Goal: Entertainment & Leisure: Consume media (video, audio)

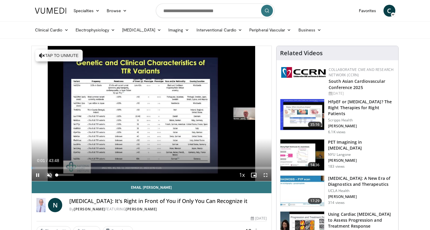
click at [49, 174] on span "Video Player" at bounding box center [50, 175] width 12 height 12
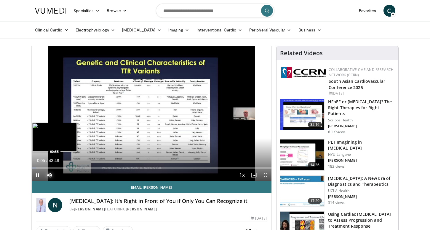
click at [37, 166] on div "Progress Bar" at bounding box center [37, 167] width 1 height 2
click at [43, 167] on div "Progress Bar" at bounding box center [43, 167] width 1 height 2
click at [47, 167] on div "Progress Bar" at bounding box center [47, 167] width 1 height 2
click at [50, 166] on div "Progress Bar" at bounding box center [50, 167] width 1 height 2
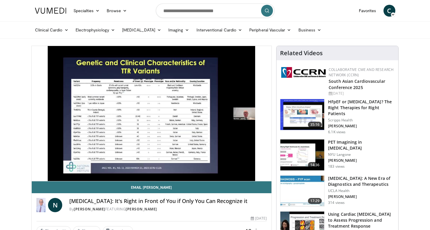
click at [53, 167] on video-js "**********" at bounding box center [152, 113] width 240 height 135
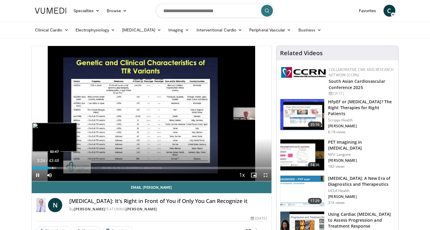
click at [52, 167] on div "Progress Bar" at bounding box center [52, 167] width 1 height 2
click at [57, 167] on div "Progress Bar" at bounding box center [57, 167] width 1 height 2
click at [62, 168] on div "Progress Bar" at bounding box center [62, 167] width 1 height 2
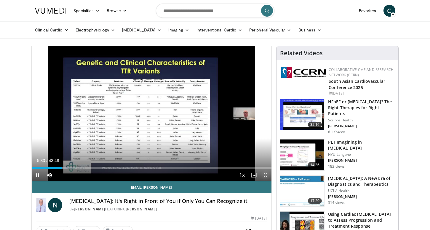
click at [265, 174] on span "Video Player" at bounding box center [265, 175] width 12 height 12
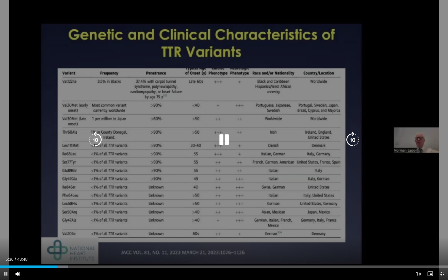
click at [224, 138] on icon "Video Player" at bounding box center [224, 140] width 17 height 17
click at [222, 141] on icon "Video Player" at bounding box center [224, 140] width 17 height 17
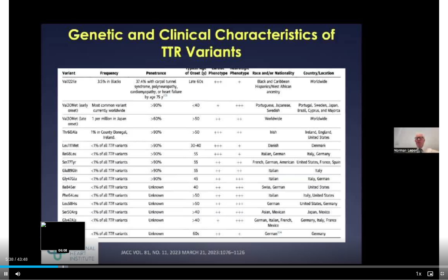
click at [63, 229] on div "Progress Bar" at bounding box center [60, 266] width 17 height 2
click at [69, 229] on div "Progress Bar" at bounding box center [69, 266] width 1 height 2
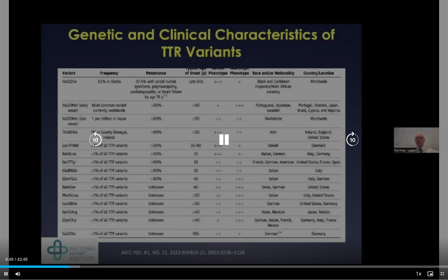
click at [140, 229] on div "10 seconds Tap to unmute" at bounding box center [224, 140] width 448 height 280
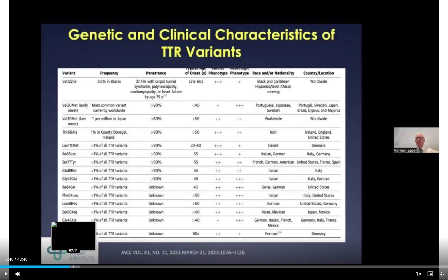
click at [73, 229] on div "Progress Bar" at bounding box center [73, 266] width 1 height 2
click at [80, 229] on div "Loaded : 18.99% 07:51 07:51" at bounding box center [224, 265] width 448 height 6
click at [83, 229] on div "Progress Bar" at bounding box center [83, 266] width 1 height 2
click at [87, 229] on div "Progress Bar" at bounding box center [87, 266] width 1 height 2
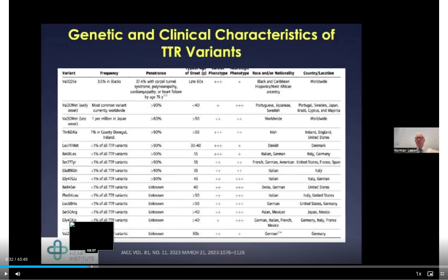
click at [92, 229] on div "Progress Bar" at bounding box center [92, 266] width 1 height 2
click at [96, 229] on div "Progress Bar" at bounding box center [96, 266] width 1 height 2
click at [102, 229] on div "Progress Bar" at bounding box center [102, 266] width 1 height 2
click at [105, 229] on div "Progress Bar" at bounding box center [105, 266] width 1 height 2
click at [107, 229] on div "Progress Bar" at bounding box center [107, 266] width 1 height 2
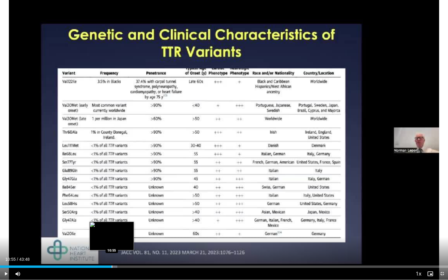
click at [112, 229] on div "Progress Bar" at bounding box center [112, 266] width 1 height 2
click at [117, 229] on div "Progress Bar" at bounding box center [117, 266] width 1 height 2
click at [123, 229] on div "Progress Bar" at bounding box center [123, 266] width 1 height 2
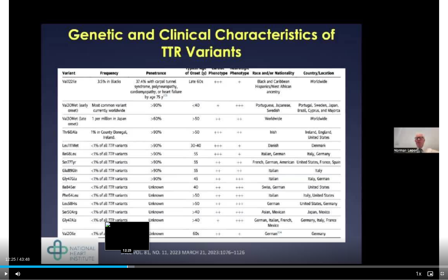
click at [127, 229] on div "Progress Bar" at bounding box center [127, 266] width 1 height 2
click at [131, 229] on div "Loaded : 30.77% 12:25 12:48" at bounding box center [224, 266] width 448 height 2
click at [135, 229] on div "Progress Bar" at bounding box center [135, 266] width 1 height 2
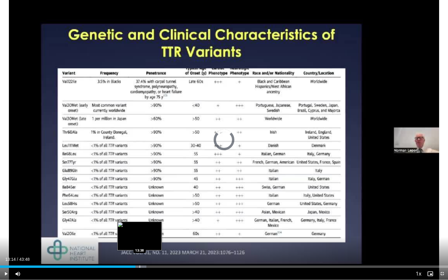
click at [140, 229] on div "Progress Bar" at bounding box center [140, 266] width 1 height 2
click at [143, 229] on div "Progress Bar" at bounding box center [143, 266] width 1 height 2
click at [146, 229] on div "Progress Bar" at bounding box center [146, 266] width 1 height 2
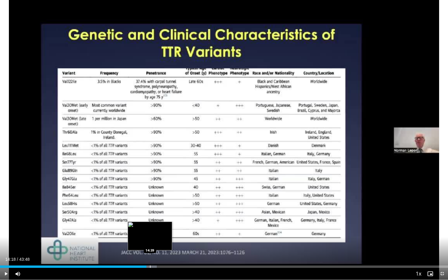
click at [150, 229] on div "Progress Bar" at bounding box center [150, 266] width 1 height 2
click at [153, 229] on div "Progress Bar" at bounding box center [153, 266] width 1 height 2
click at [156, 229] on div "Loaded : 36.47% 14:55 15:19" at bounding box center [224, 265] width 448 height 6
click at [161, 229] on div "Progress Bar" at bounding box center [161, 266] width 1 height 2
click at [165, 229] on div "Progress Bar" at bounding box center [165, 266] width 1 height 2
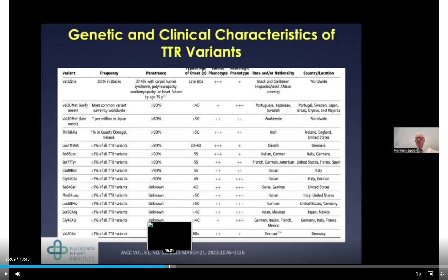
click at [169, 229] on div "Progress Bar" at bounding box center [169, 266] width 1 height 2
click at [173, 229] on div "Progress Bar" at bounding box center [173, 266] width 1 height 2
click at [176, 229] on div "Progress Bar" at bounding box center [176, 266] width 1 height 2
click at [182, 229] on div "Progress Bar" at bounding box center [182, 266] width 1 height 2
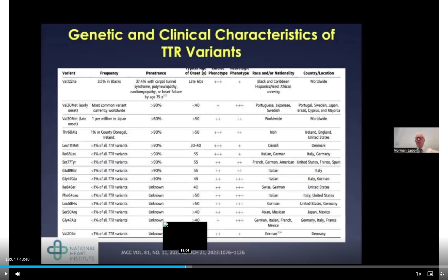
click at [185, 229] on div "Progress Bar" at bounding box center [185, 266] width 1 height 2
click at [189, 229] on div "Progress Bar" at bounding box center [189, 266] width 1 height 2
click at [191, 229] on div "Progress Bar" at bounding box center [191, 266] width 1 height 2
click at [194, 229] on div "Progress Bar" at bounding box center [194, 266] width 1 height 2
click at [198, 229] on div "Progress Bar" at bounding box center [198, 266] width 1 height 2
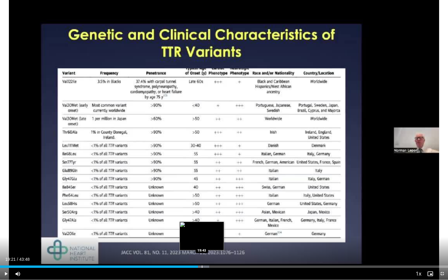
click at [202, 229] on div "Progress Bar" at bounding box center [202, 266] width 1 height 2
click at [208, 229] on div "Progress Bar" at bounding box center [208, 266] width 1 height 2
click at [211, 229] on div "Progress Bar" at bounding box center [211, 266] width 1 height 2
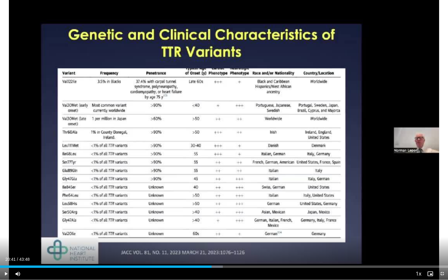
click at [187, 178] on div "10 seconds Tap to unmute" at bounding box center [224, 140] width 448 height 280
click at [215, 229] on div "Progress Bar" at bounding box center [215, 266] width 1 height 2
click at [218, 229] on div "Progress Bar" at bounding box center [218, 266] width 1 height 2
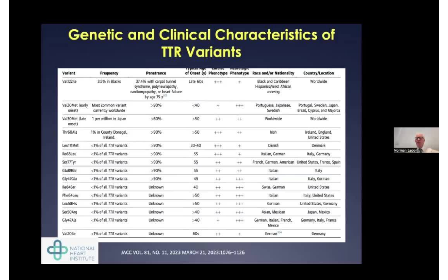
click at [227, 229] on video-js "**********" at bounding box center [224, 140] width 448 height 280
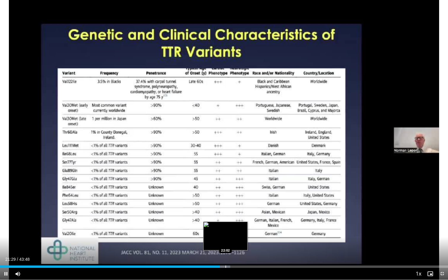
click at [225, 229] on div "Progress Bar" at bounding box center [225, 266] width 1 height 2
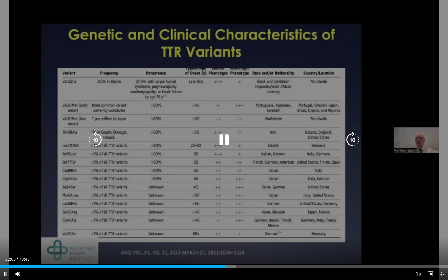
click at [224, 140] on icon "Video Player" at bounding box center [224, 140] width 17 height 17
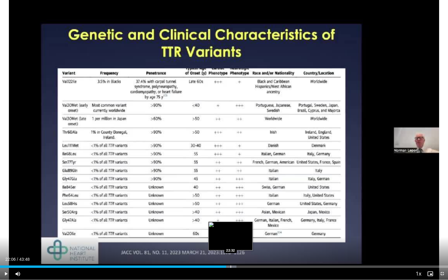
click at [230, 229] on div "Progress Bar" at bounding box center [230, 266] width 1 height 2
click at [234, 229] on div "Progress Bar" at bounding box center [234, 266] width 1 height 2
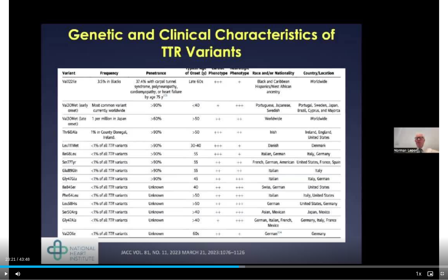
click at [239, 229] on div "Progress Bar" at bounding box center [239, 266] width 1 height 2
click at [243, 229] on div "Progress Bar" at bounding box center [242, 266] width 16 height 2
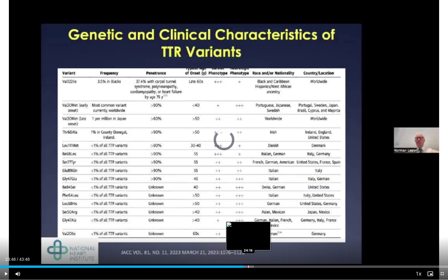
click at [248, 229] on div "Progress Bar" at bounding box center [248, 266] width 1 height 2
click at [253, 229] on div "Loaded : 57.74% 24:16 24:47" at bounding box center [224, 266] width 448 height 2
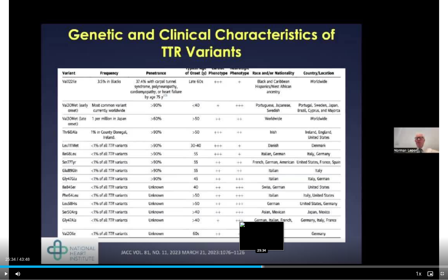
click at [262, 229] on div "Progress Bar" at bounding box center [262, 266] width 1 height 2
click at [267, 229] on div "Progress Bar" at bounding box center [267, 266] width 1 height 2
click at [275, 229] on div "Progress Bar" at bounding box center [275, 266] width 1 height 2
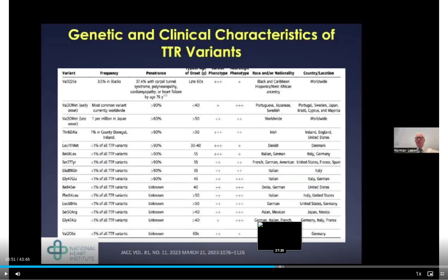
click at [280, 229] on div "Progress Bar" at bounding box center [280, 266] width 1 height 2
click at [289, 229] on div "Progress Bar" at bounding box center [289, 266] width 1 height 2
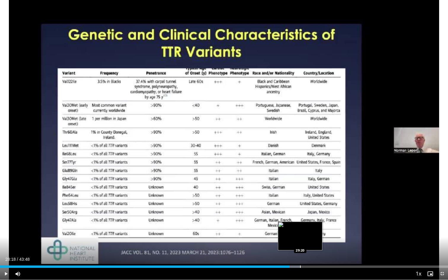
click at [300, 229] on div "Progress Bar" at bounding box center [300, 266] width 1 height 2
click at [309, 229] on div "Progress Bar" at bounding box center [309, 266] width 1 height 2
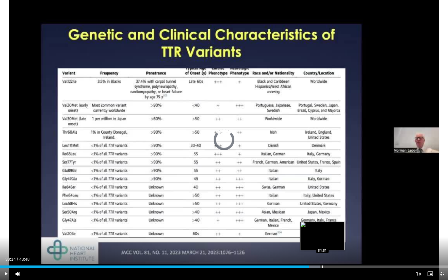
click at [322, 229] on div "Progress Bar" at bounding box center [322, 266] width 1 height 2
click at [331, 229] on div "Progress Bar" at bounding box center [331, 266] width 1 height 2
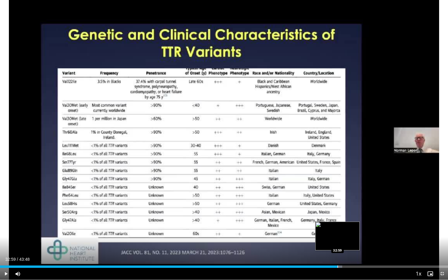
click at [337, 229] on div "Progress Bar" at bounding box center [337, 266] width 1 height 2
click at [347, 229] on div "Progress Bar" at bounding box center [347, 266] width 1 height 2
click at [355, 229] on div "Current Time 33:55 / Duration 43:48 Play Skip Backward Skip Forward Mute 0% Loa…" at bounding box center [224, 274] width 448 height 12
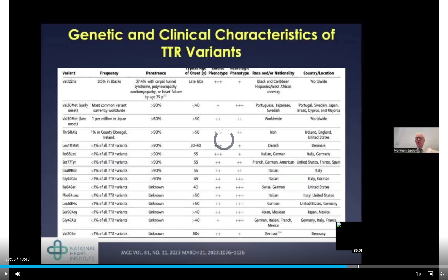
click at [358, 229] on div "Progress Bar" at bounding box center [358, 266] width 1 height 2
click at [375, 229] on div "Progress Bar" at bounding box center [375, 266] width 1 height 2
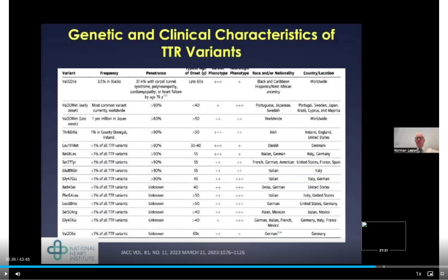
click at [384, 229] on div "Progress Bar" at bounding box center [384, 266] width 1 height 2
click at [396, 229] on div "Progress Bar" at bounding box center [396, 266] width 1 height 2
click at [387, 229] on div "Progress Bar" at bounding box center [387, 266] width 1 height 2
click at [394, 229] on div "Progress Bar" at bounding box center [394, 266] width 1 height 2
click at [400, 229] on div "Progress Bar" at bounding box center [400, 266] width 1 height 2
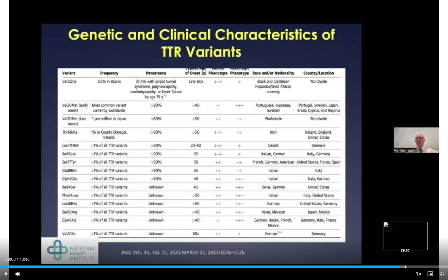
click at [405, 229] on div "Progress Bar" at bounding box center [405, 266] width 1 height 2
click at [410, 229] on div "Progress Bar" at bounding box center [410, 266] width 1 height 2
click at [415, 229] on div "Progress Bar" at bounding box center [415, 266] width 1 height 2
click at [427, 229] on div "Progress Bar" at bounding box center [427, 266] width 1 height 2
click at [430, 229] on div "Progress Bar" at bounding box center [436, 266] width 1 height 2
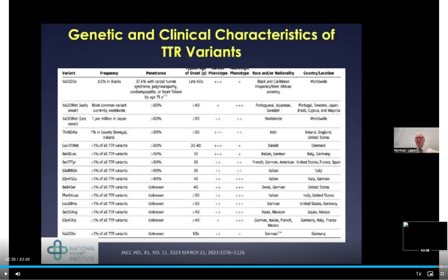
click at [430, 229] on div "Progress Bar" at bounding box center [441, 266] width 1 height 2
click at [430, 229] on div "Loaded : 99.91% 43:08 43:25" at bounding box center [224, 265] width 448 height 6
